Goal: Information Seeking & Learning: Learn about a topic

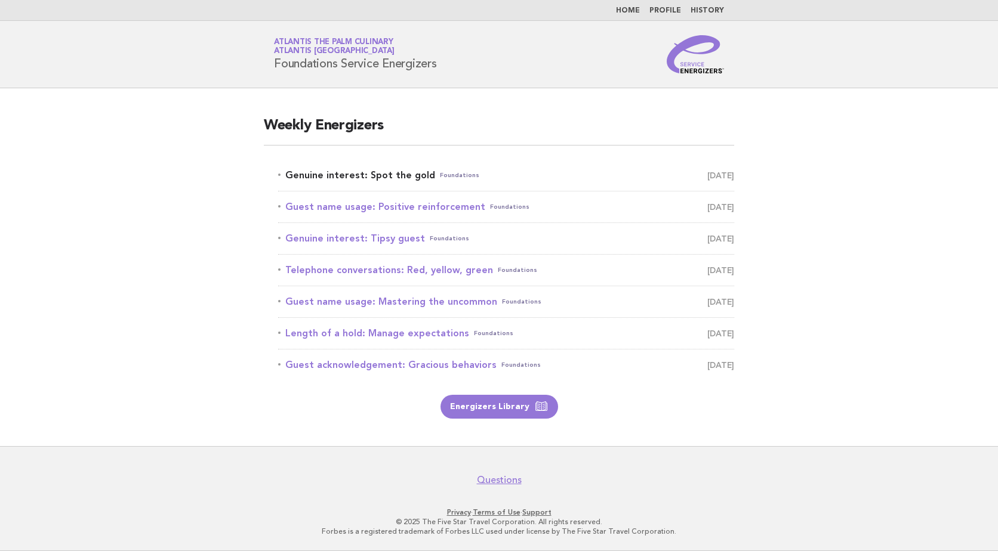
click at [317, 174] on link "Genuine interest: Spot the gold Foundations September 12" at bounding box center [506, 175] width 456 height 17
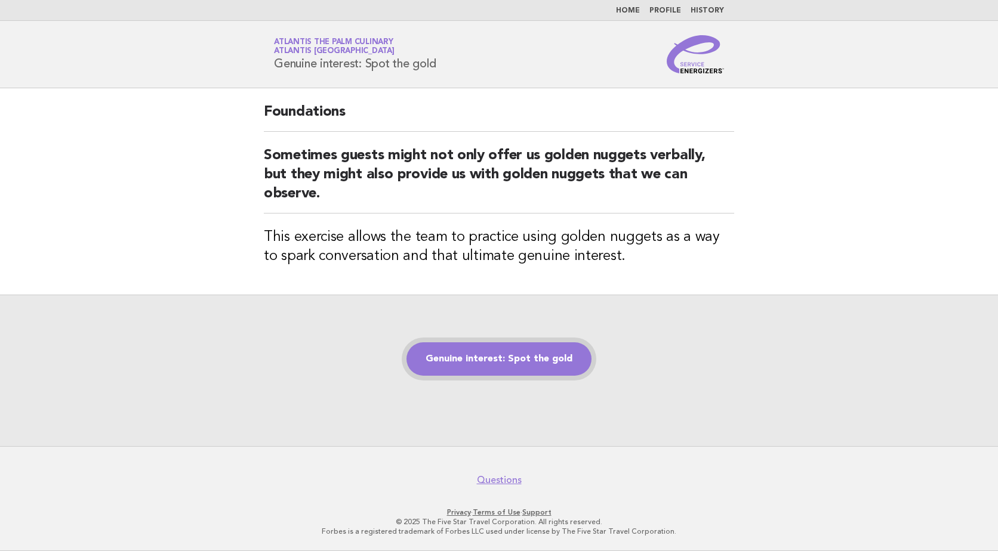
click at [504, 349] on link "Genuine interest: Spot the gold" at bounding box center [498, 359] width 185 height 33
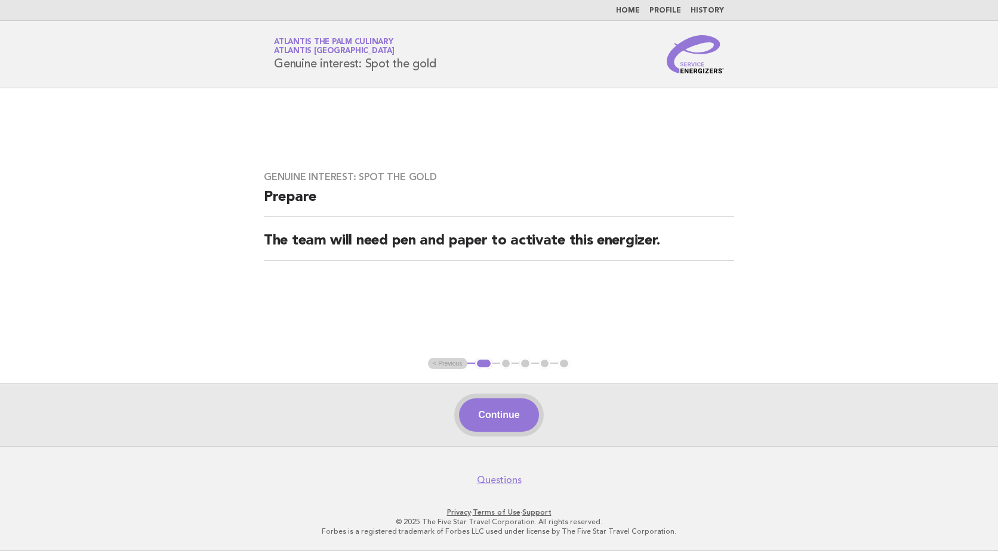
click at [508, 418] on button "Continue" at bounding box center [498, 415] width 79 height 33
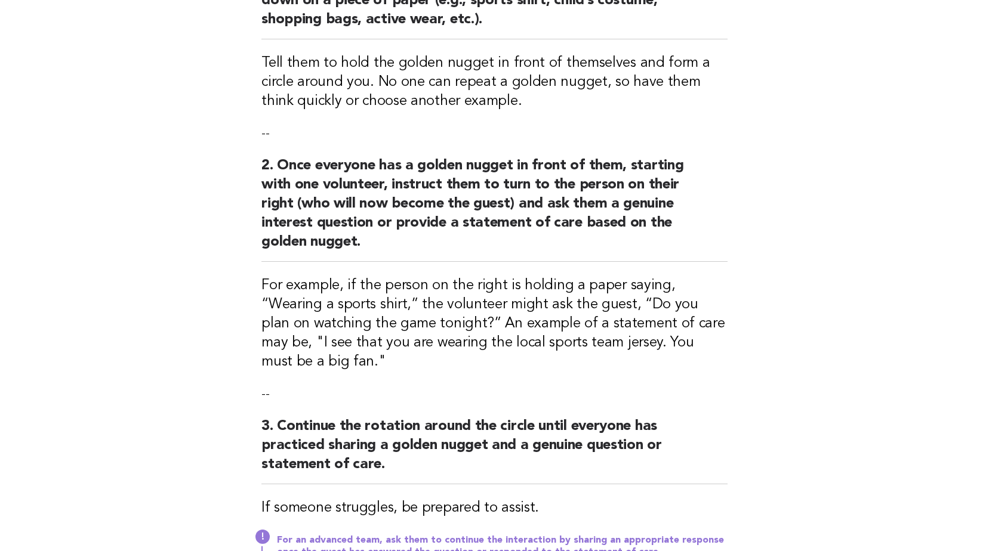
scroll to position [239, 0]
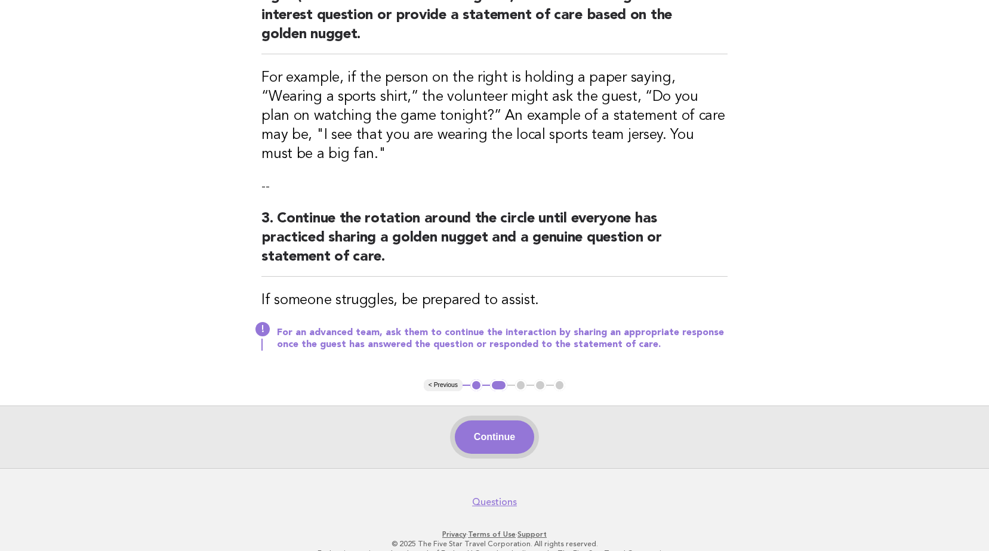
click at [527, 434] on button "Continue" at bounding box center [494, 437] width 79 height 33
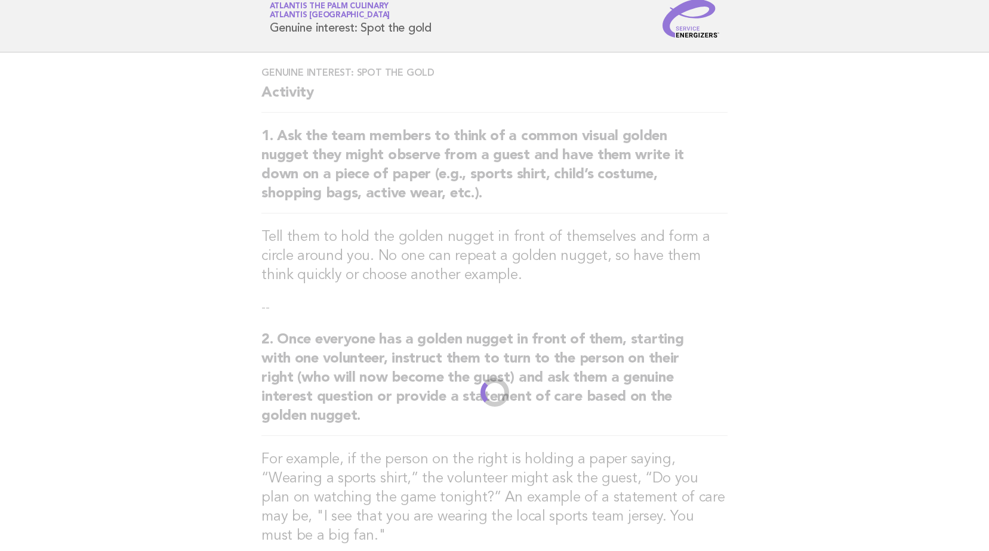
scroll to position [0, 0]
